Goal: Transaction & Acquisition: Purchase product/service

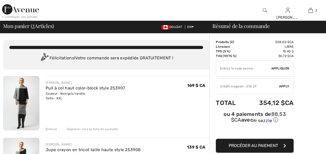
click at [30, 10] on img at bounding box center [20, 9] width 37 height 10
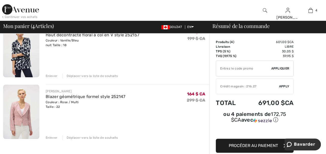
scroll to position [176, 0]
click at [86, 99] on link "Blazer géométrique formel style 252147" at bounding box center [86, 96] width 80 height 5
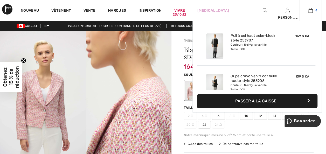
click at [309, 11] on img at bounding box center [311, 10] width 4 height 6
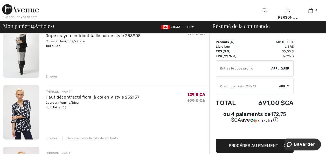
scroll to position [125, 0]
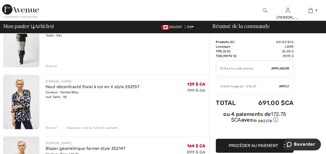
drag, startPoint x: 73, startPoint y: 99, endPoint x: 73, endPoint y: 108, distance: 8.8
click at [73, 89] on link "Haut décontracté floral à col en V style 252157" at bounding box center [93, 86] width 94 height 5
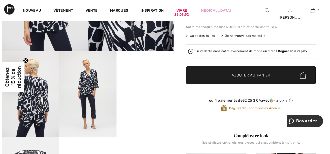
scroll to position [114, 0]
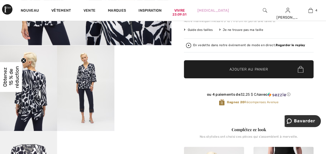
click at [92, 85] on img at bounding box center [85, 88] width 57 height 86
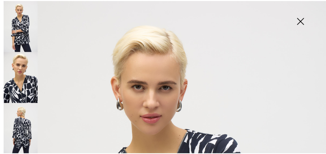
scroll to position [0, 0]
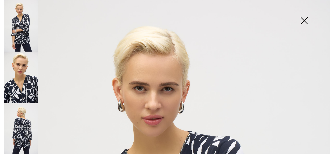
click at [303, 20] on img at bounding box center [304, 21] width 26 height 27
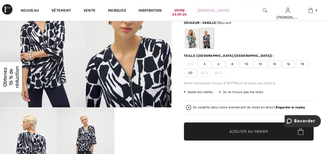
scroll to position [62, 0]
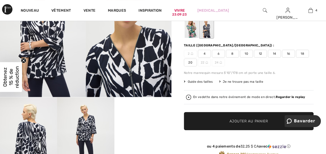
click at [296, 58] on span "18" at bounding box center [302, 54] width 13 height 8
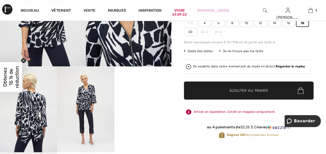
scroll to position [93, 0]
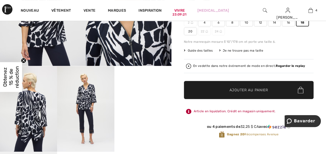
click at [260, 93] on span "Ajouter au panier" at bounding box center [249, 89] width 39 height 5
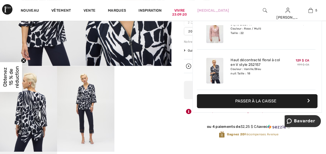
scroll to position [155, 0]
click at [309, 10] on img at bounding box center [311, 10] width 4 height 6
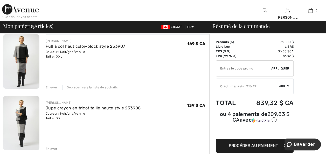
scroll to position [42, 0]
click at [86, 49] on link "Pull à col haut color-block style 253907" at bounding box center [85, 46] width 79 height 5
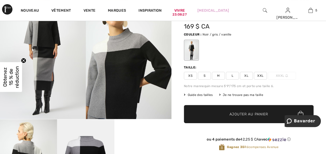
scroll to position [31, 0]
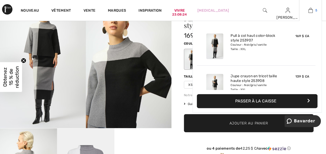
click at [309, 11] on img at bounding box center [311, 10] width 4 height 6
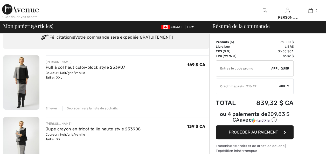
click at [83, 111] on div "Déplacer vers la liste de souhaits" at bounding box center [90, 108] width 56 height 5
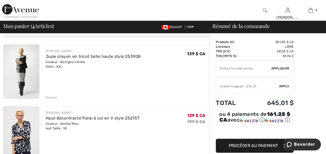
scroll to position [31, 0]
click at [52, 100] on div "Enlever" at bounding box center [52, 98] width 12 height 5
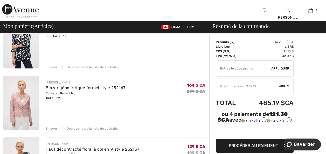
scroll to position [62, 0]
click at [57, 131] on div "Enlever" at bounding box center [52, 128] width 12 height 5
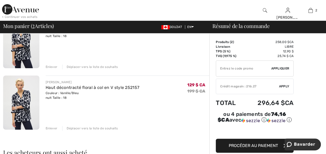
click at [53, 131] on div "Enlever" at bounding box center [52, 128] width 12 height 5
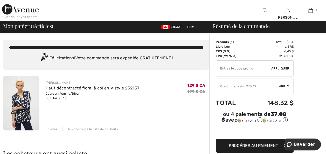
scroll to position [0, 0]
click at [81, 91] on link "Haut décontracté floral à col en V style 252157" at bounding box center [93, 88] width 94 height 5
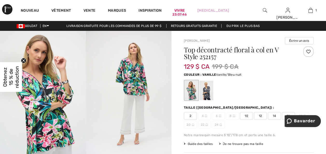
click at [209, 90] on div at bounding box center [206, 90] width 13 height 19
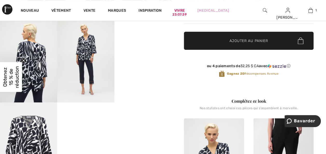
scroll to position [269, 0]
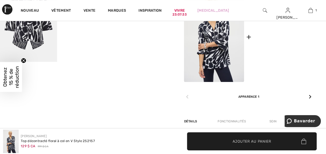
click at [286, 45] on img at bounding box center [284, 37] width 60 height 90
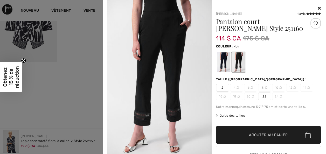
click at [218, 65] on div at bounding box center [223, 61] width 13 height 19
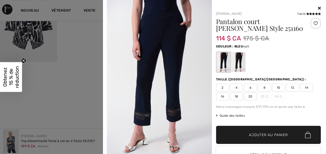
drag, startPoint x: 236, startPoint y: 64, endPoint x: 291, endPoint y: 68, distance: 55.5
click at [236, 64] on div at bounding box center [238, 61] width 13 height 19
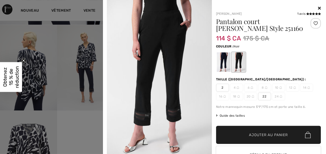
scroll to position [0, 0]
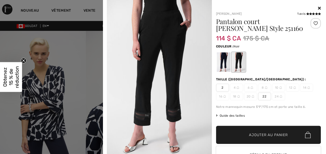
click at [318, 6] on icon at bounding box center [319, 8] width 3 height 4
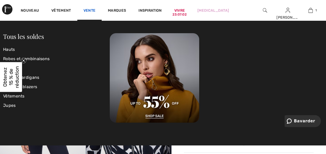
click at [96, 9] on link "Vente" at bounding box center [90, 10] width 12 height 5
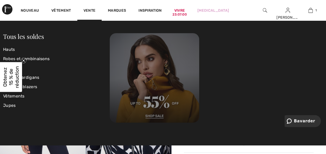
click at [153, 115] on img at bounding box center [155, 78] width 90 height 90
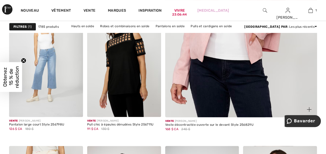
scroll to position [218, 0]
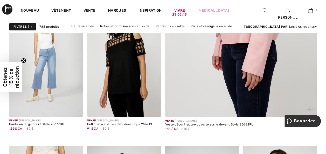
click at [229, 86] on img at bounding box center [241, 3] width 182 height 274
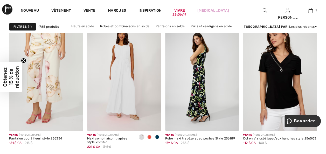
scroll to position [342, 0]
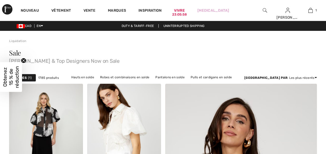
drag, startPoint x: 0, startPoint y: 0, endPoint x: 288, endPoint y: 140, distance: 320.3
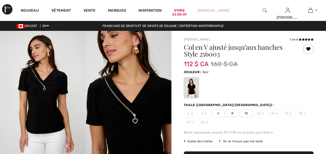
scroll to position [21, 0]
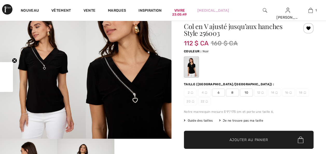
checkbox input "true"
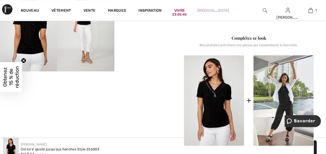
scroll to position [176, 0]
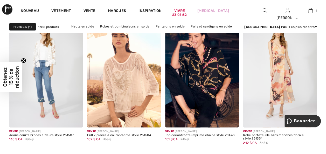
scroll to position [488, 0]
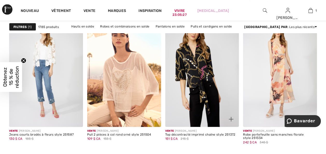
click at [202, 105] on img at bounding box center [202, 71] width 74 height 111
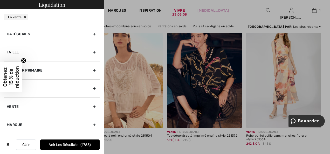
click at [23, 59] on circle "Fermer le teaser" at bounding box center [23, 60] width 5 height 5
click at [89, 60] on div "Taille" at bounding box center [52, 52] width 96 height 18
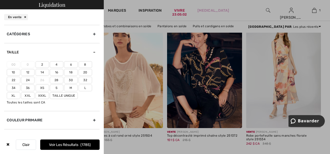
click at [71, 74] on font "18" at bounding box center [71, 73] width 4 height 4
click at [0, 0] on input"] "18" at bounding box center [0, 0] width 0 height 0
click at [29, 98] on font "Xxl" at bounding box center [28, 96] width 6 height 4
click at [0, 0] on input"] "Xxl" at bounding box center [0, 0] width 0 height 0
drag, startPoint x: 65, startPoint y: 141, endPoint x: 29, endPoint y: 129, distance: 38.2
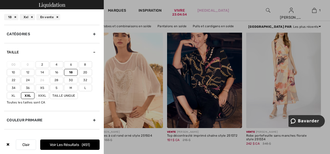
click at [65, 143] on font "Voir les résultats" at bounding box center [64, 145] width 29 height 4
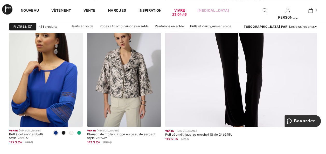
scroll to position [218, 0]
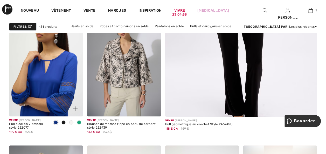
click at [36, 109] on img at bounding box center [46, 61] width 74 height 111
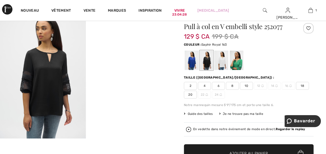
click at [195, 62] on div at bounding box center [191, 60] width 13 height 19
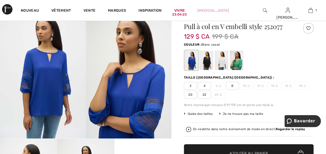
click at [224, 63] on div at bounding box center [221, 60] width 13 height 19
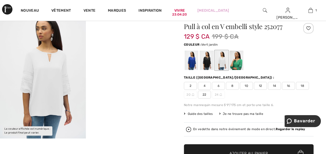
click at [236, 64] on div at bounding box center [236, 60] width 13 height 19
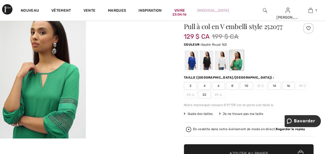
click at [195, 63] on div at bounding box center [191, 60] width 13 height 19
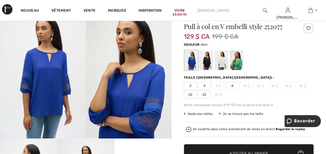
click at [209, 64] on div at bounding box center [206, 60] width 13 height 19
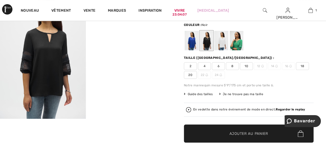
scroll to position [42, 0]
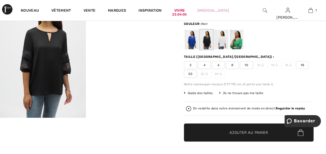
click at [296, 69] on span "18" at bounding box center [302, 65] width 13 height 8
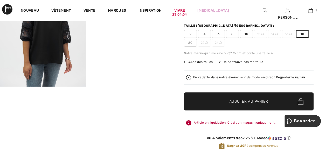
scroll to position [83, 0]
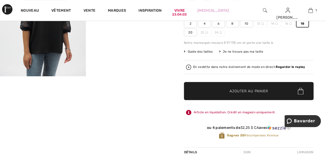
click at [237, 94] on span "Ajouter au panier" at bounding box center [249, 90] width 39 height 5
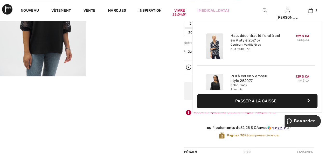
scroll to position [23, 0]
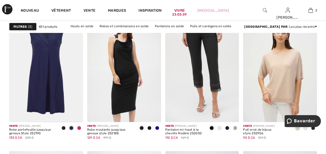
scroll to position [695, 0]
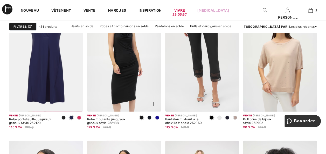
click at [129, 96] on img at bounding box center [124, 56] width 74 height 111
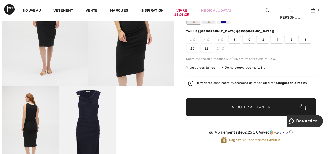
scroll to position [73, 0]
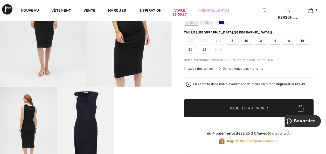
click at [130, 50] on img at bounding box center [129, 22] width 86 height 128
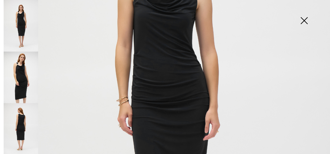
scroll to position [269, 0]
